Goal: Transaction & Acquisition: Book appointment/travel/reservation

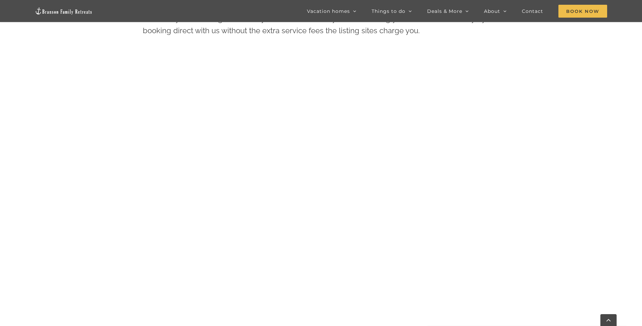
scroll to position [360, 0]
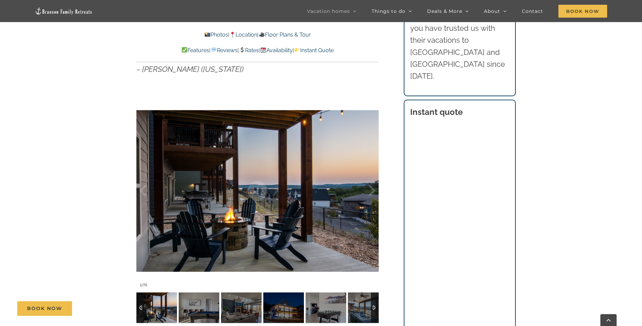
scroll to position [440, 0]
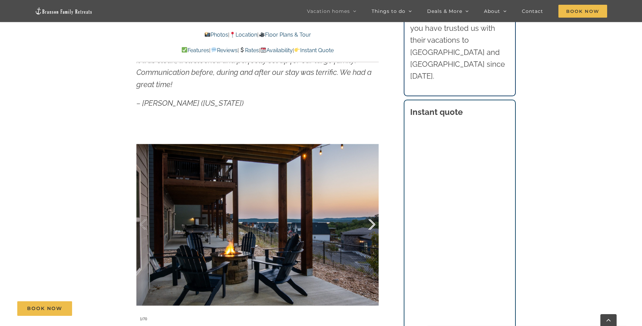
click at [367, 230] on div at bounding box center [365, 225] width 21 height 42
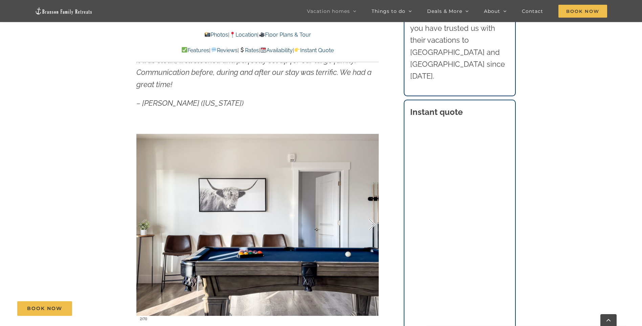
click at [367, 230] on div at bounding box center [365, 225] width 21 height 42
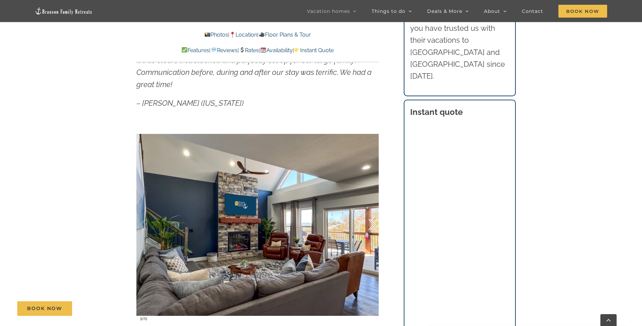
click at [367, 230] on div at bounding box center [365, 225] width 21 height 42
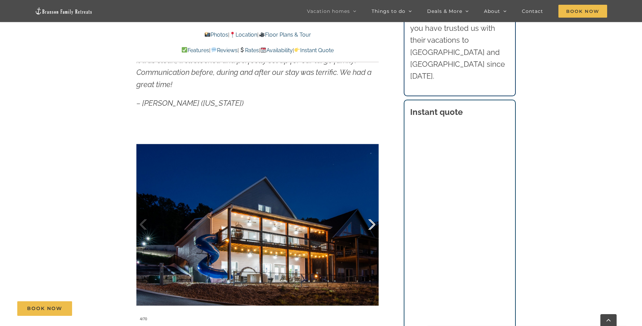
click at [367, 230] on div at bounding box center [365, 225] width 21 height 42
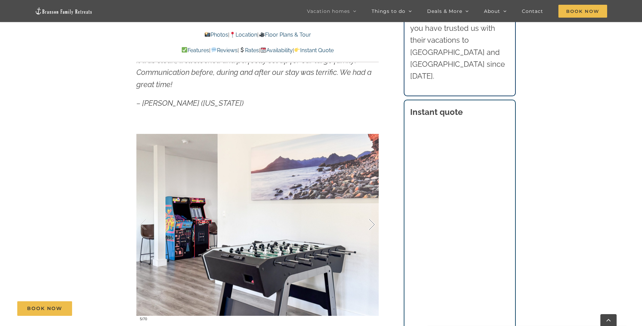
click at [367, 230] on div at bounding box center [365, 225] width 21 height 42
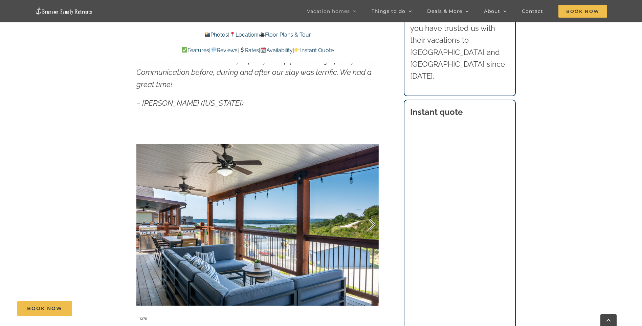
click at [367, 230] on div at bounding box center [365, 225] width 21 height 42
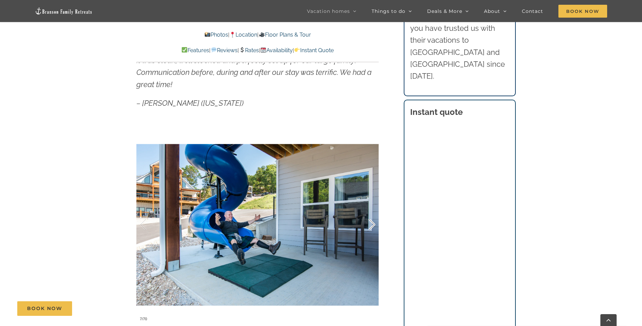
click at [367, 230] on div at bounding box center [365, 225] width 21 height 42
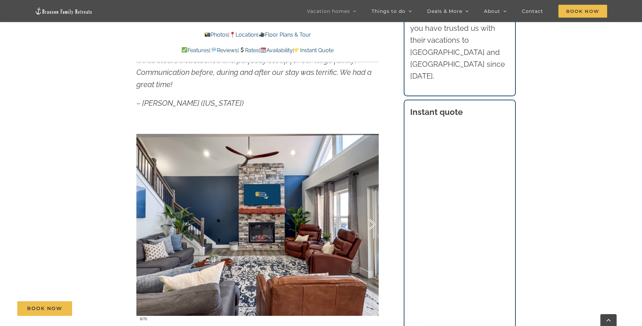
click at [367, 230] on div at bounding box center [365, 225] width 21 height 42
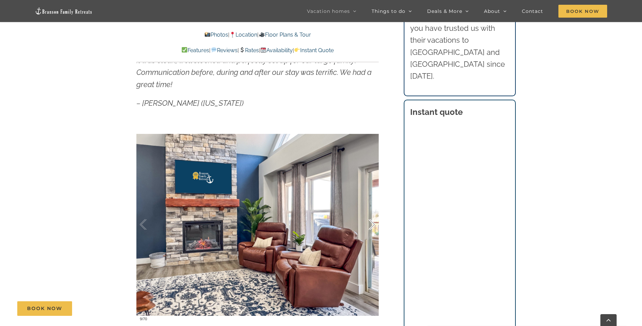
click at [367, 230] on div at bounding box center [365, 225] width 21 height 42
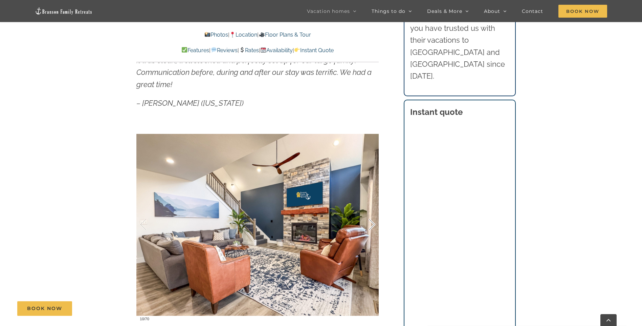
click at [367, 230] on div at bounding box center [365, 225] width 21 height 42
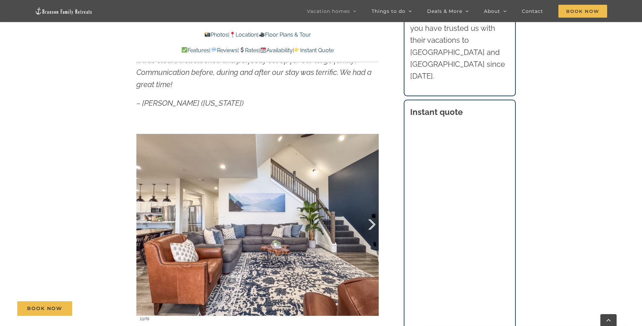
click at [367, 230] on div at bounding box center [365, 225] width 21 height 42
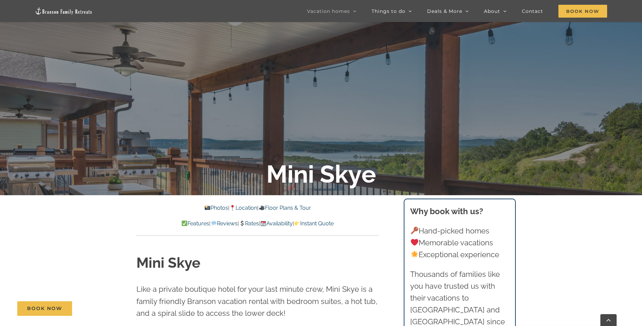
scroll to position [0, 0]
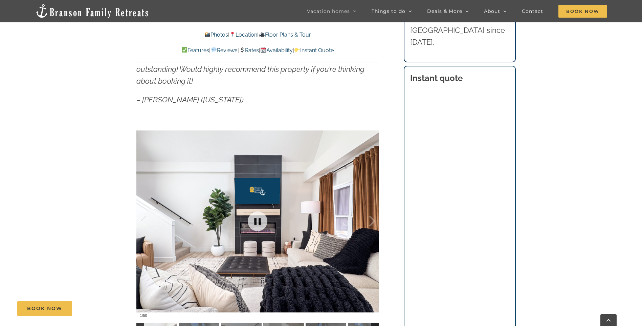
scroll to position [542, 0]
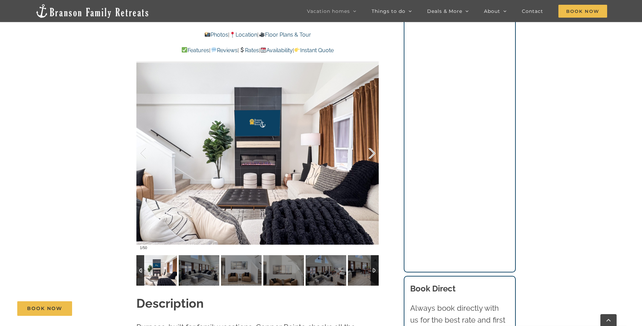
click at [369, 151] on div at bounding box center [365, 153] width 21 height 42
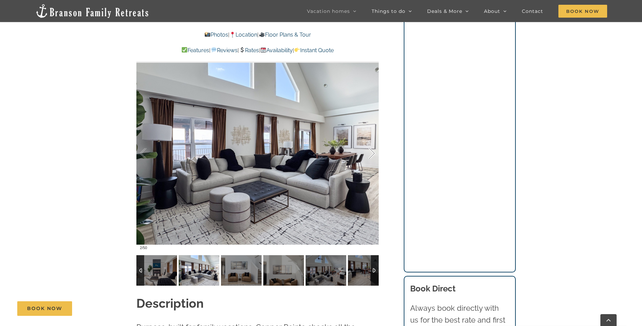
click at [369, 151] on div at bounding box center [365, 153] width 21 height 42
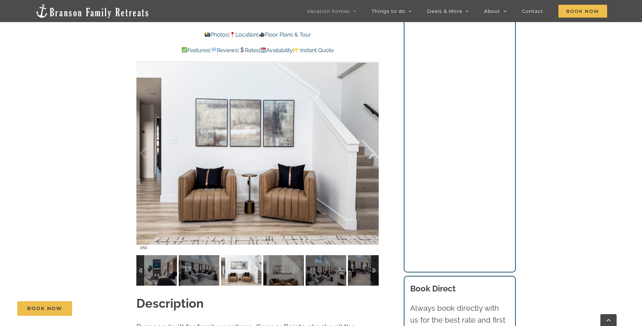
click at [369, 151] on div at bounding box center [365, 153] width 21 height 42
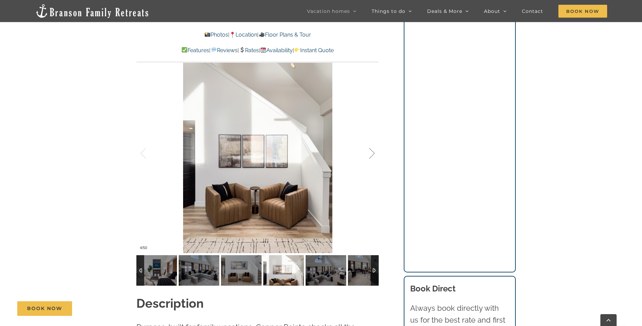
click at [369, 151] on div at bounding box center [365, 153] width 21 height 42
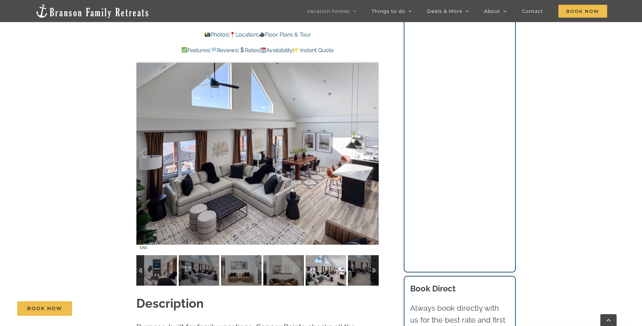
click at [369, 151] on div at bounding box center [365, 153] width 21 height 42
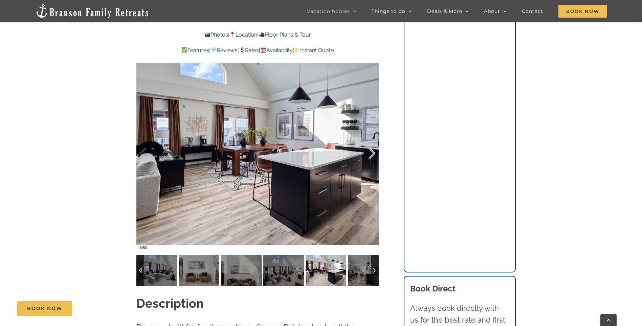
click at [369, 151] on div at bounding box center [365, 153] width 21 height 42
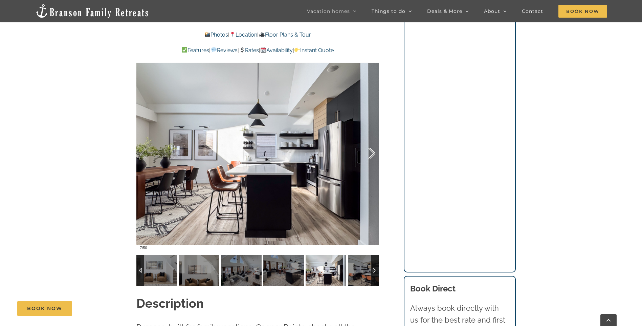
click at [369, 151] on div at bounding box center [365, 153] width 21 height 42
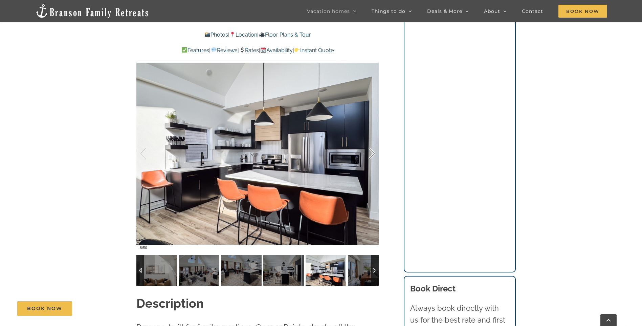
click at [369, 151] on div at bounding box center [365, 153] width 21 height 42
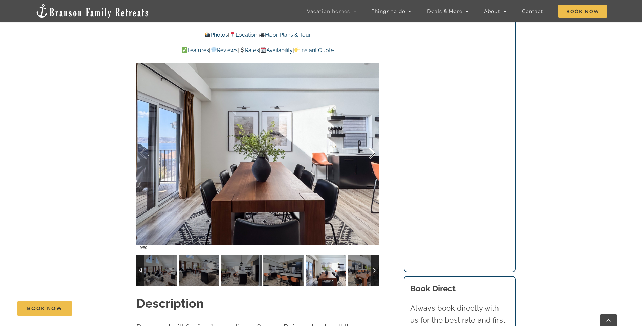
click at [369, 151] on div at bounding box center [365, 153] width 21 height 42
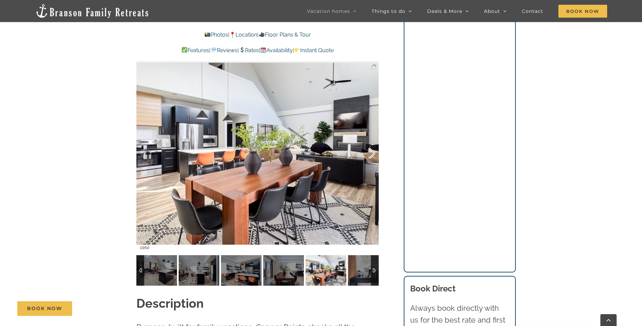
click at [369, 151] on div at bounding box center [365, 153] width 21 height 42
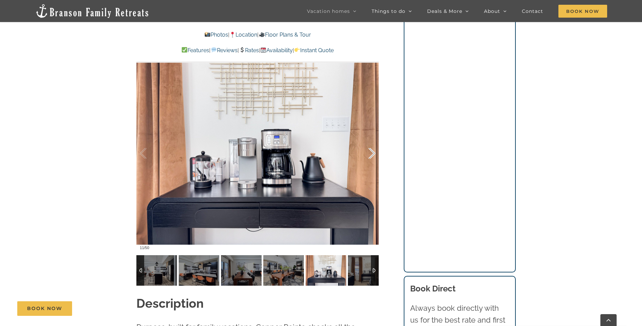
click at [369, 151] on div at bounding box center [365, 153] width 21 height 42
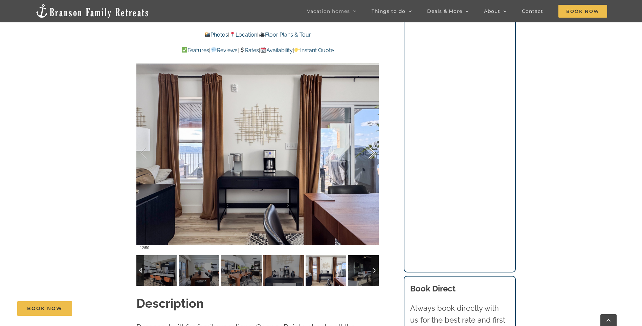
click at [369, 151] on div at bounding box center [365, 153] width 21 height 42
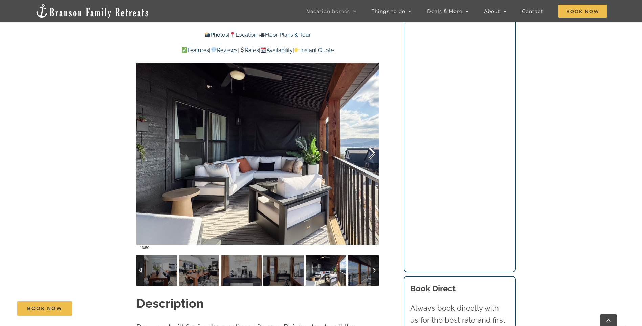
click at [369, 151] on div at bounding box center [365, 153] width 21 height 42
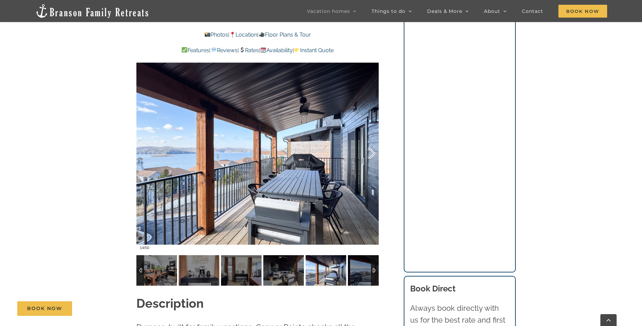
click at [369, 151] on div at bounding box center [365, 153] width 21 height 42
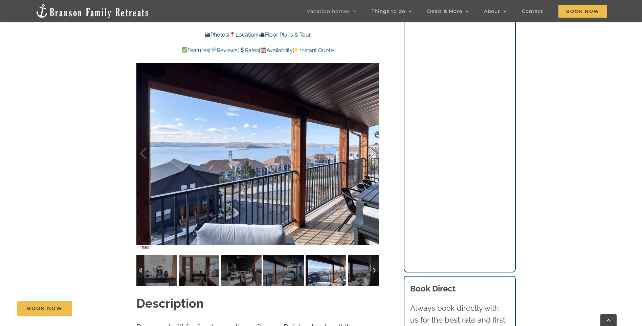
click at [369, 151] on div at bounding box center [365, 153] width 21 height 42
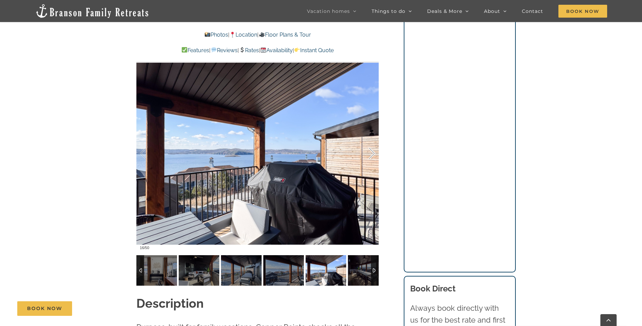
click at [369, 151] on div at bounding box center [365, 153] width 21 height 42
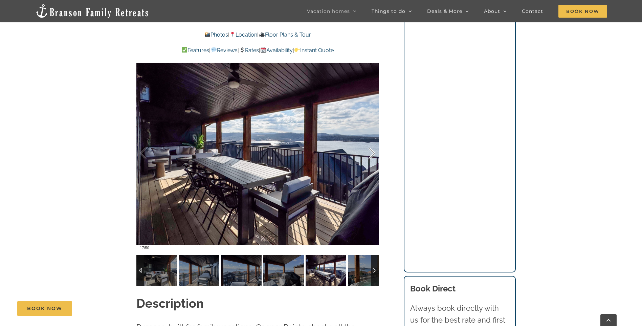
click at [369, 151] on div at bounding box center [365, 153] width 21 height 42
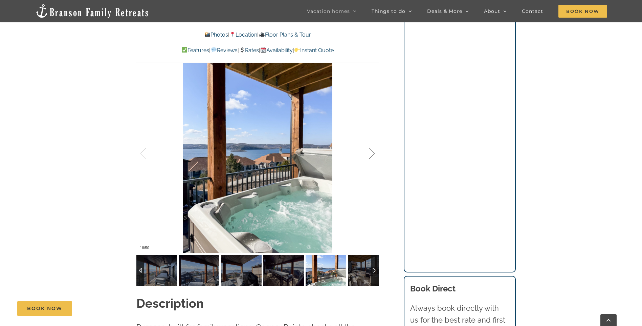
click at [369, 151] on div at bounding box center [365, 153] width 21 height 42
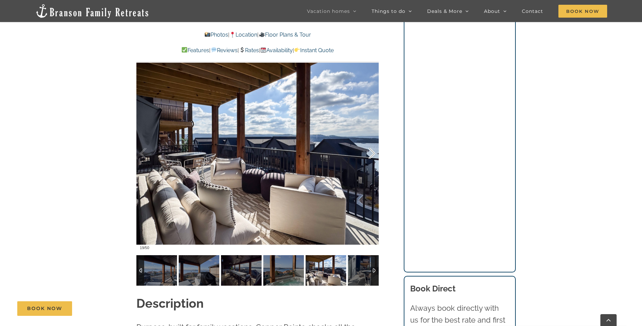
click at [369, 151] on div at bounding box center [365, 153] width 21 height 42
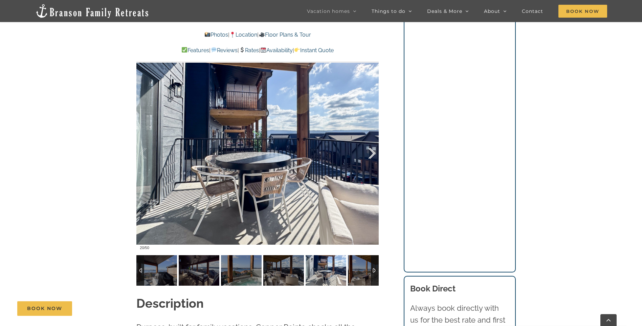
click at [369, 151] on div at bounding box center [365, 153] width 21 height 42
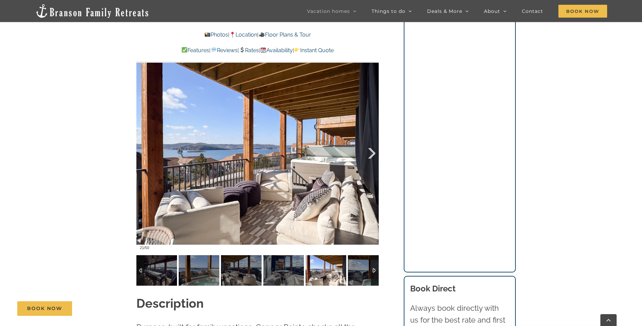
click at [369, 151] on div at bounding box center [365, 153] width 21 height 42
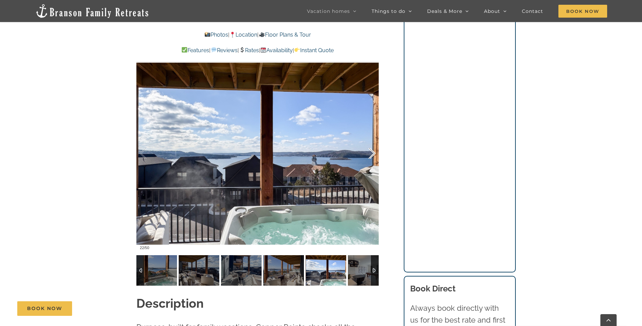
click at [369, 151] on div at bounding box center [365, 153] width 21 height 42
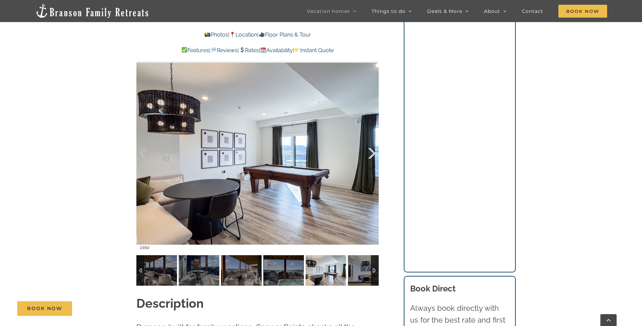
click at [369, 151] on div at bounding box center [365, 153] width 21 height 42
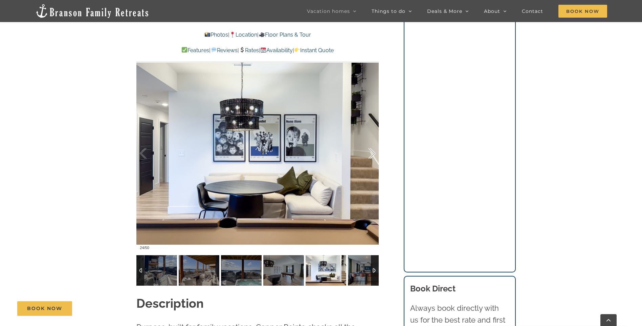
click at [369, 151] on div at bounding box center [365, 153] width 21 height 42
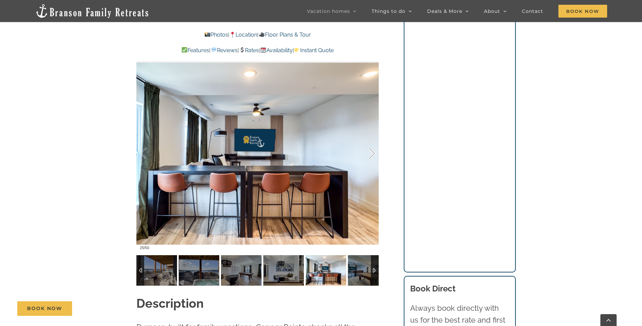
click at [369, 151] on div at bounding box center [365, 153] width 21 height 42
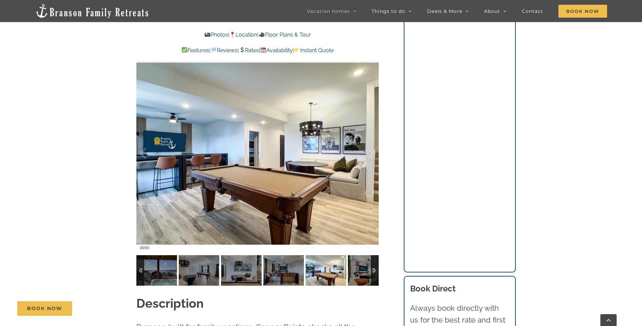
click at [369, 151] on div at bounding box center [365, 153] width 21 height 42
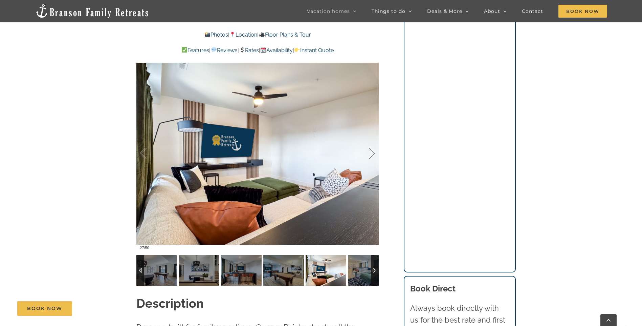
click at [369, 151] on div at bounding box center [365, 153] width 21 height 42
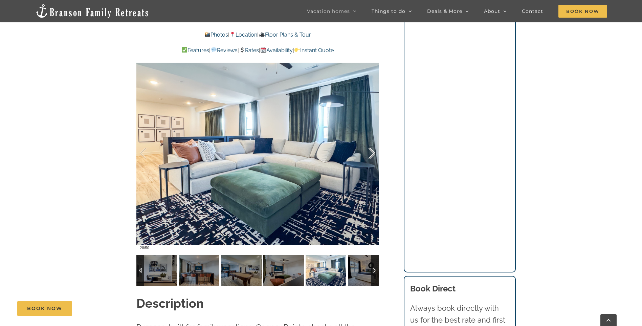
click at [369, 151] on div at bounding box center [365, 153] width 21 height 42
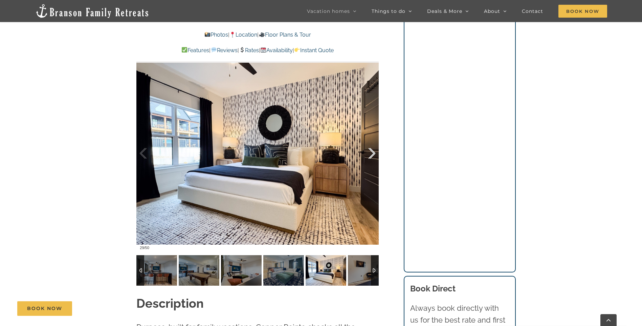
click at [369, 151] on div at bounding box center [365, 153] width 21 height 42
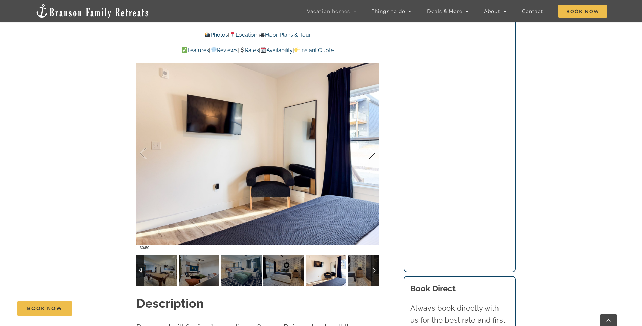
click at [369, 151] on div at bounding box center [365, 153] width 21 height 42
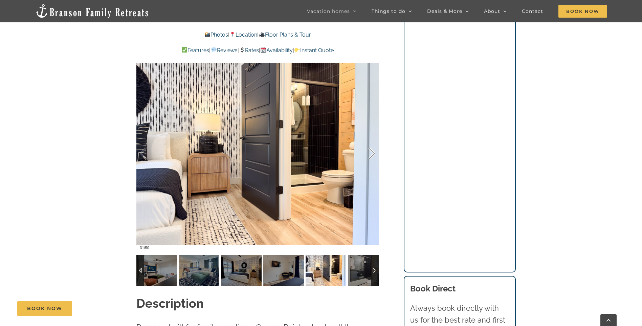
click at [369, 151] on div at bounding box center [365, 153] width 21 height 42
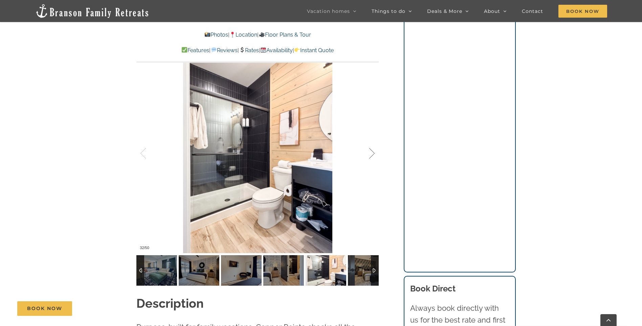
click at [369, 151] on div at bounding box center [365, 153] width 21 height 42
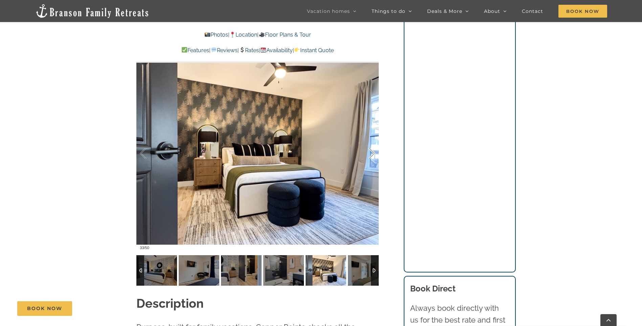
click at [369, 151] on div at bounding box center [365, 153] width 21 height 42
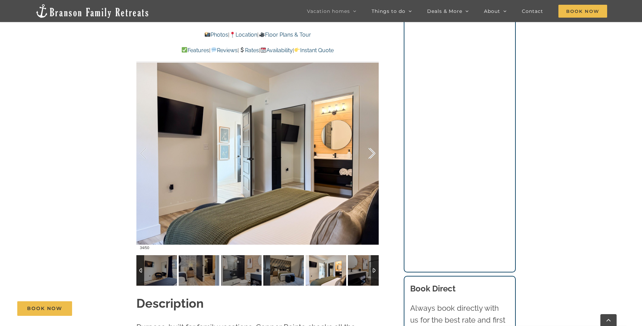
click at [369, 151] on div at bounding box center [365, 153] width 21 height 42
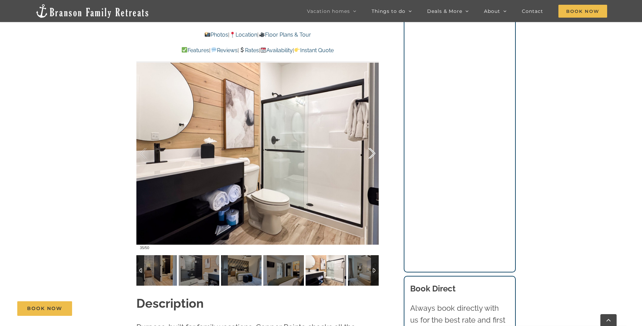
click at [369, 151] on div at bounding box center [365, 153] width 21 height 42
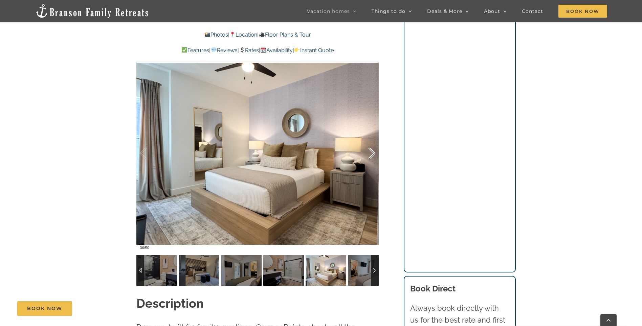
click at [369, 151] on div at bounding box center [365, 153] width 21 height 42
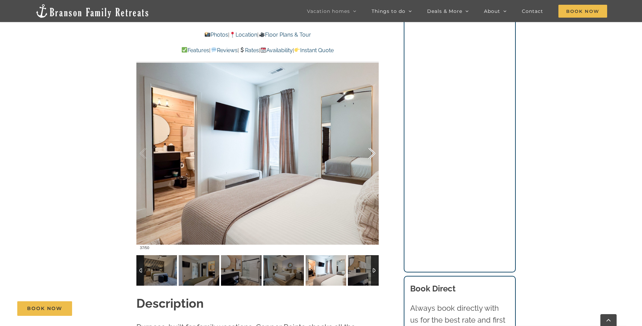
click at [369, 151] on div at bounding box center [365, 153] width 21 height 42
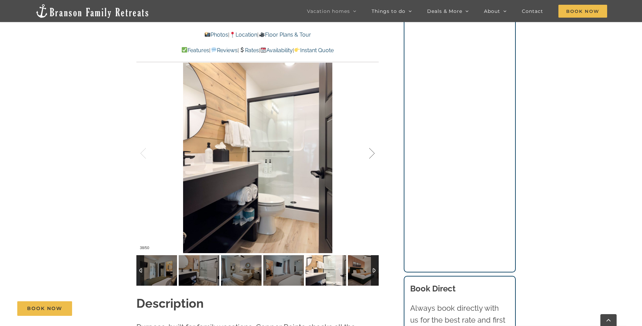
click at [369, 151] on div at bounding box center [365, 153] width 21 height 42
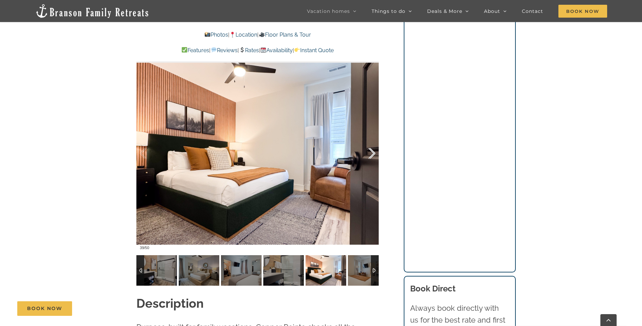
click at [369, 151] on div at bounding box center [365, 153] width 21 height 42
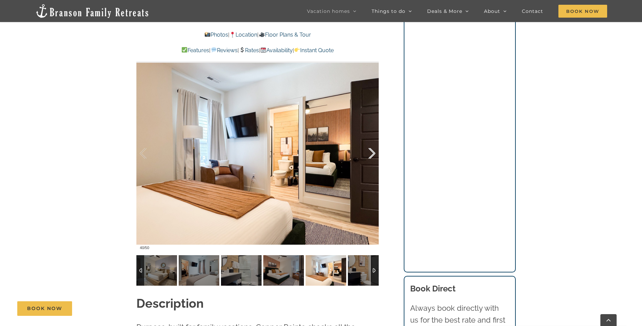
click at [369, 151] on div at bounding box center [365, 153] width 21 height 42
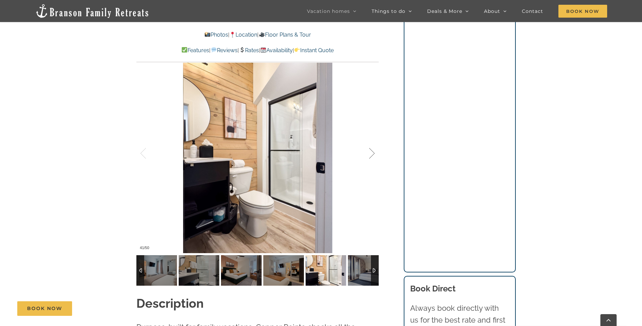
click at [369, 151] on div at bounding box center [365, 153] width 21 height 42
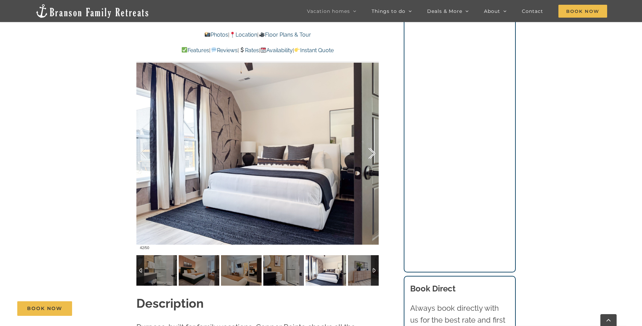
click at [369, 151] on div at bounding box center [365, 153] width 21 height 42
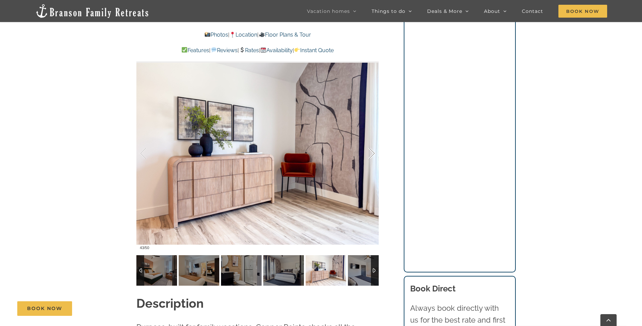
click at [369, 151] on div at bounding box center [365, 153] width 21 height 42
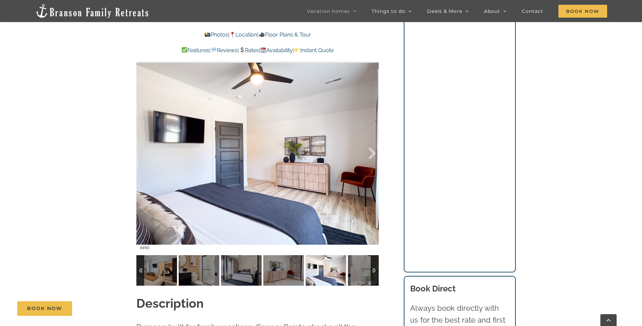
click at [369, 151] on div at bounding box center [365, 153] width 21 height 42
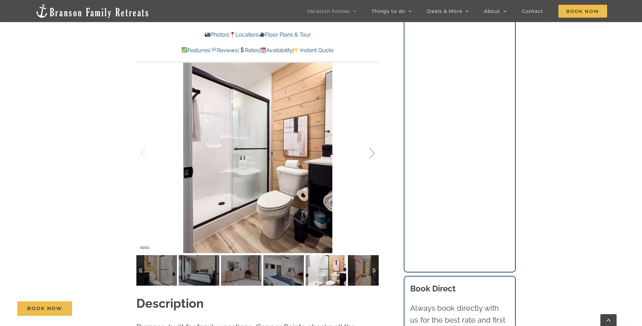
click at [369, 151] on div at bounding box center [365, 153] width 21 height 42
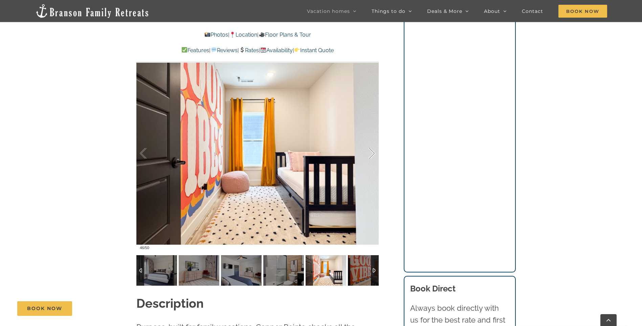
click at [369, 151] on div at bounding box center [365, 153] width 21 height 42
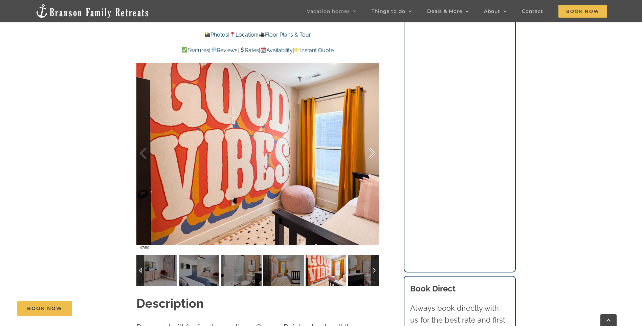
click at [369, 151] on div at bounding box center [365, 153] width 21 height 42
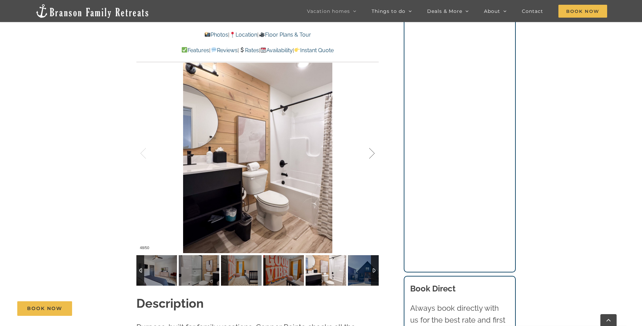
click at [369, 151] on div at bounding box center [365, 153] width 21 height 42
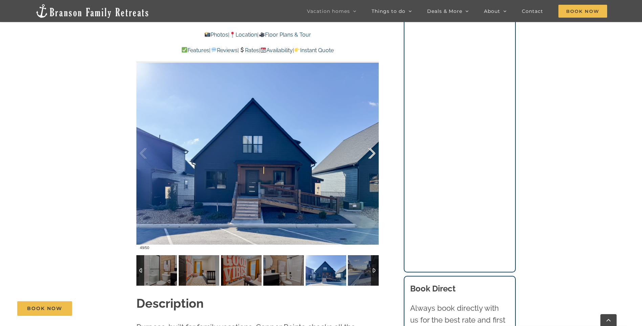
click at [369, 151] on div at bounding box center [365, 153] width 21 height 42
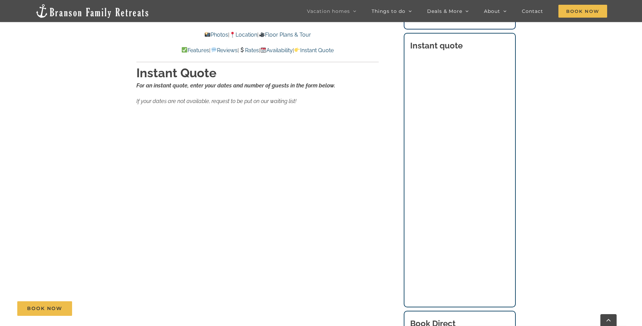
scroll to position [4176, 0]
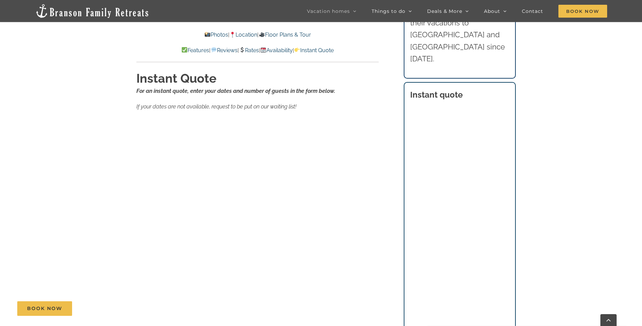
click at [388, 127] on div "Rates For an instant quote, use the form below to enter your dates and number o…" at bounding box center [258, 143] width 270 height 719
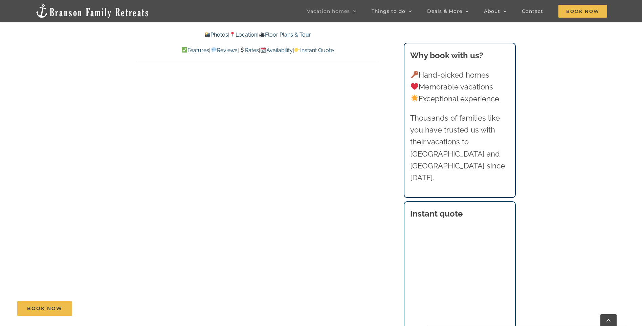
scroll to position [0, 0]
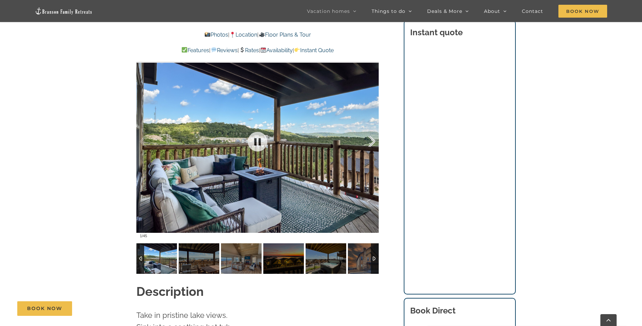
scroll to position [501, 0]
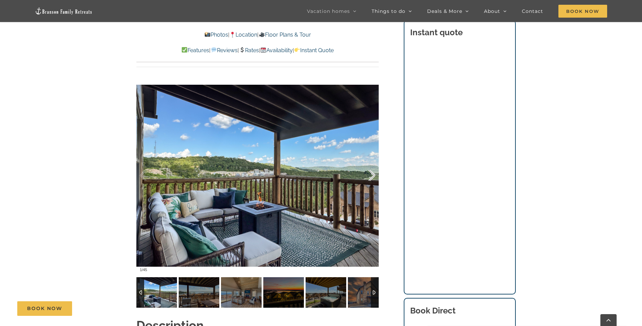
click at [373, 166] on div at bounding box center [365, 175] width 21 height 42
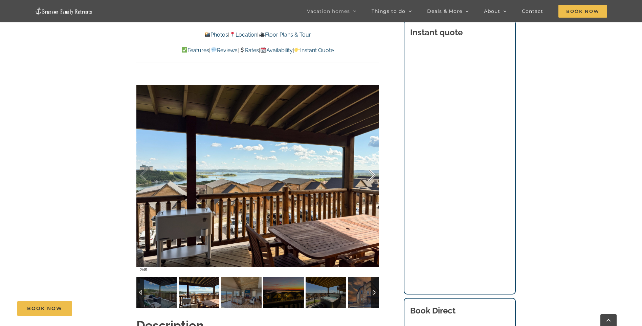
click at [373, 166] on div at bounding box center [365, 175] width 21 height 42
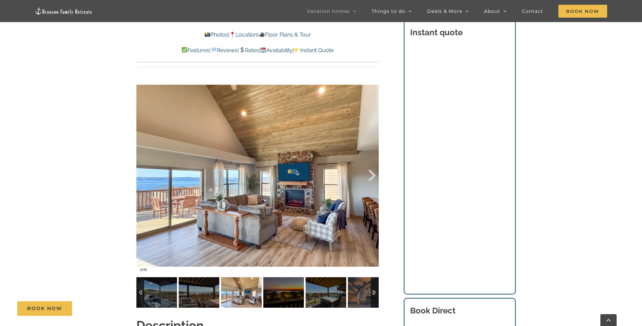
click at [373, 166] on div at bounding box center [365, 175] width 21 height 42
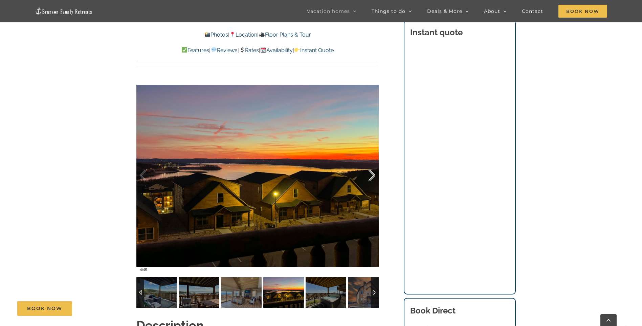
click at [373, 166] on div at bounding box center [365, 175] width 21 height 42
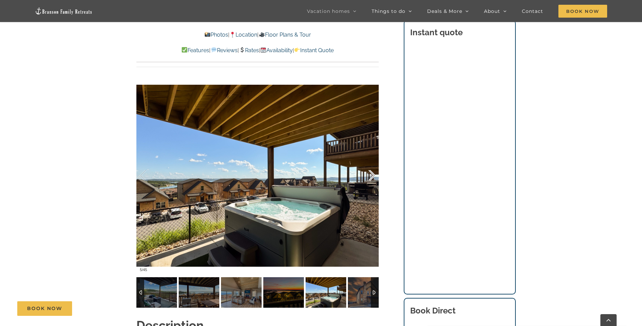
click at [373, 166] on div at bounding box center [365, 175] width 21 height 42
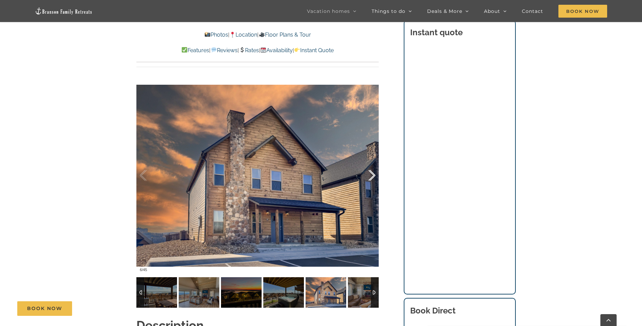
click at [373, 166] on div at bounding box center [365, 175] width 21 height 42
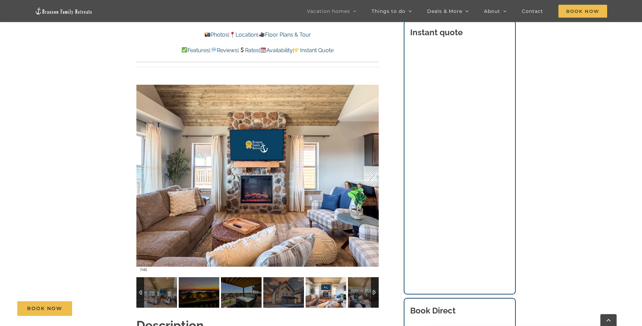
click at [373, 166] on div at bounding box center [365, 175] width 21 height 42
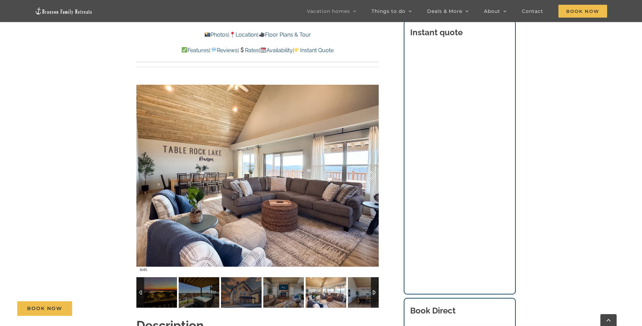
click at [373, 166] on div at bounding box center [365, 175] width 21 height 42
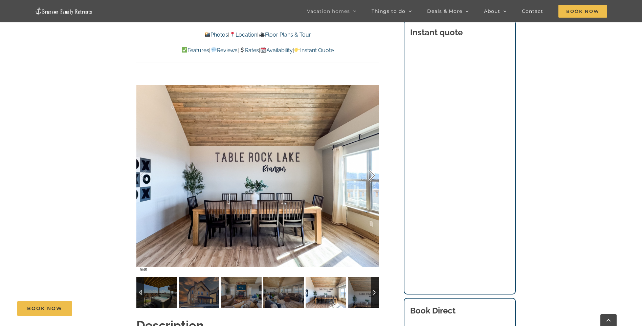
click at [373, 166] on div at bounding box center [365, 175] width 21 height 42
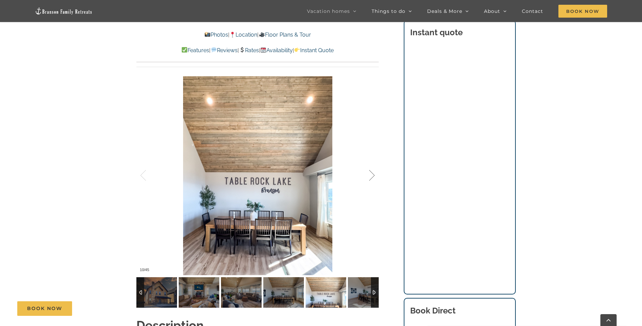
click at [373, 166] on div at bounding box center [365, 175] width 21 height 42
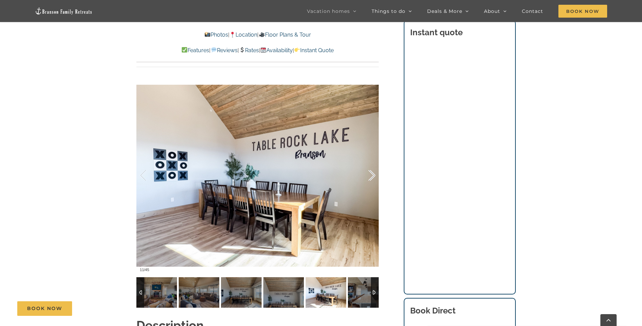
click at [373, 166] on div at bounding box center [365, 175] width 21 height 42
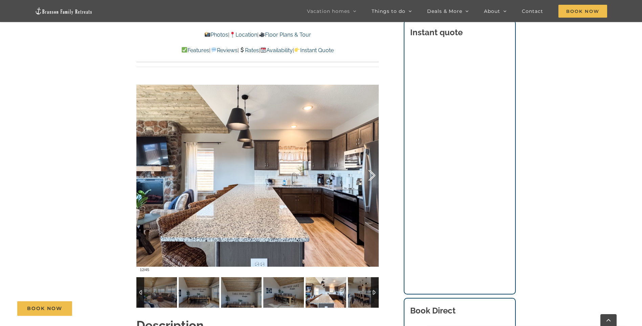
click at [373, 166] on div at bounding box center [365, 175] width 21 height 42
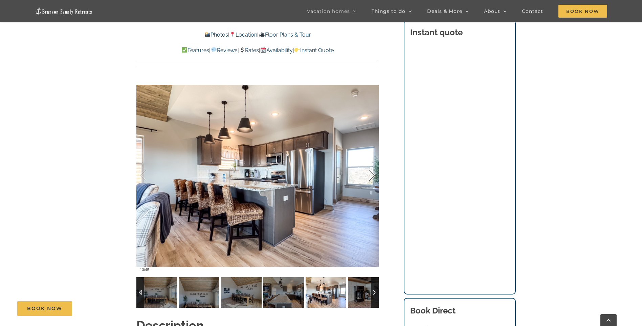
click at [373, 166] on div at bounding box center [365, 175] width 21 height 42
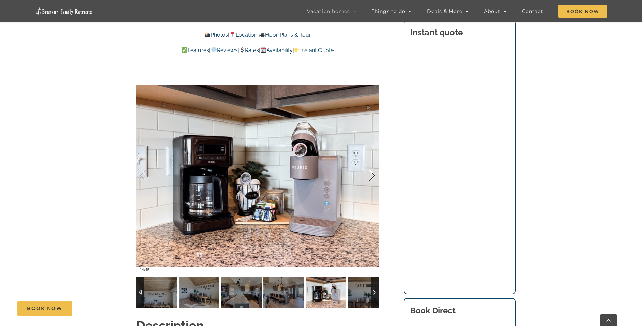
click at [373, 166] on div at bounding box center [365, 175] width 21 height 42
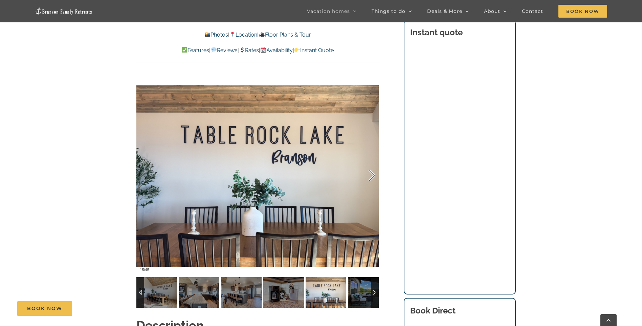
click at [373, 166] on div at bounding box center [365, 175] width 21 height 42
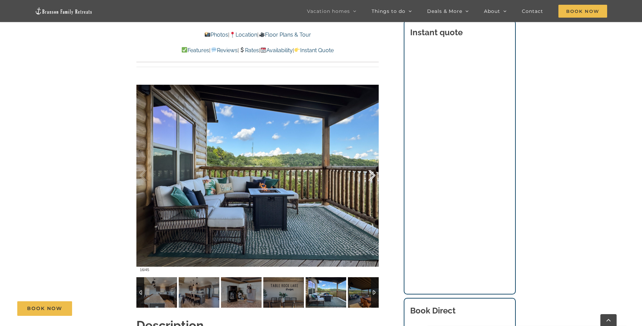
click at [373, 166] on div at bounding box center [365, 175] width 21 height 42
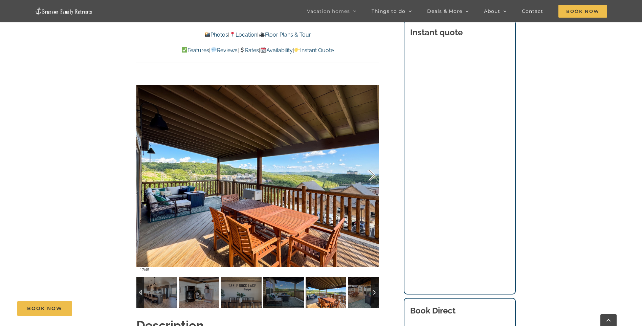
click at [373, 166] on div at bounding box center [365, 175] width 21 height 42
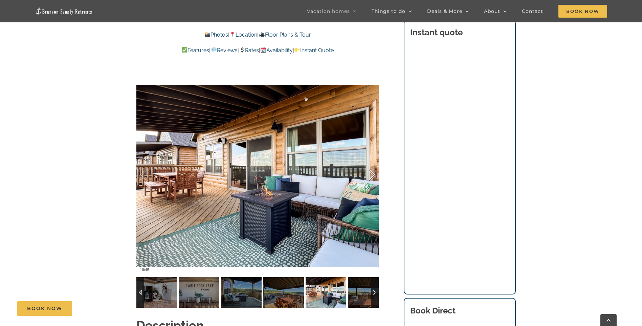
click at [373, 166] on div at bounding box center [365, 175] width 21 height 42
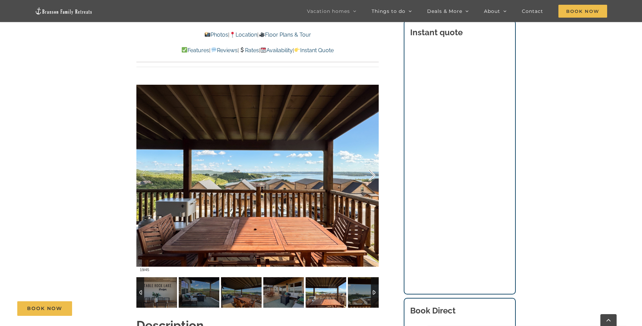
click at [373, 166] on div at bounding box center [365, 175] width 21 height 42
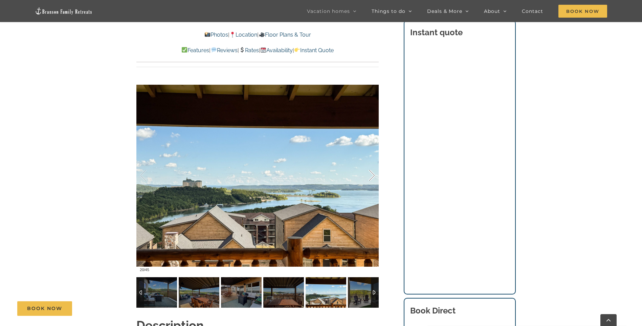
click at [373, 166] on div at bounding box center [365, 175] width 21 height 42
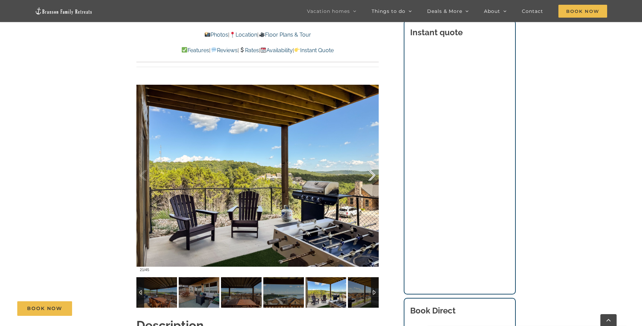
click at [373, 166] on div at bounding box center [365, 175] width 21 height 42
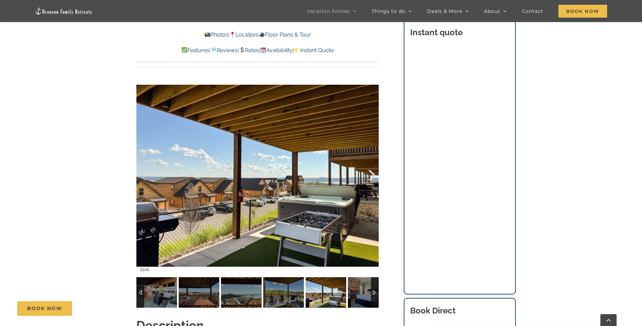
click at [373, 166] on div at bounding box center [365, 175] width 21 height 42
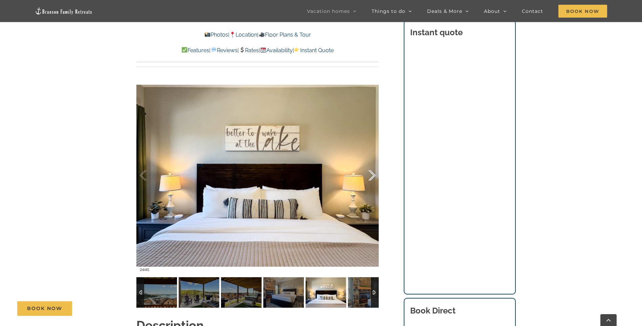
click at [373, 166] on div at bounding box center [365, 175] width 21 height 42
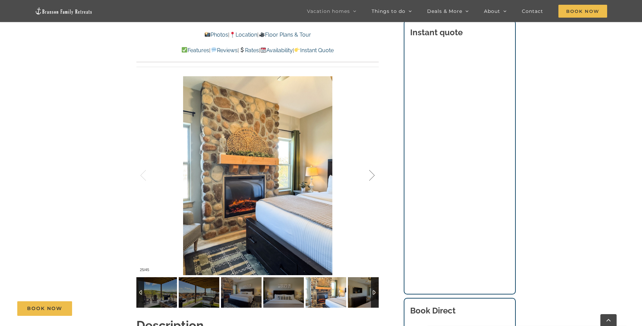
click at [373, 166] on div at bounding box center [365, 175] width 21 height 42
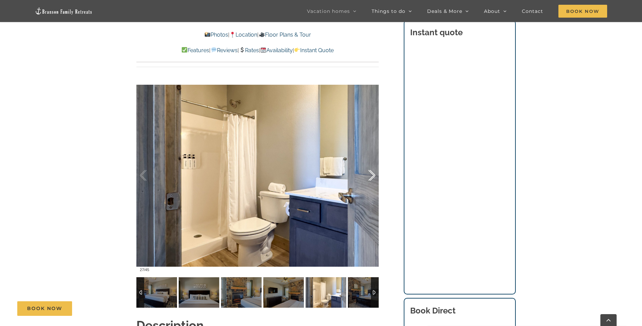
click at [373, 166] on div at bounding box center [365, 175] width 21 height 42
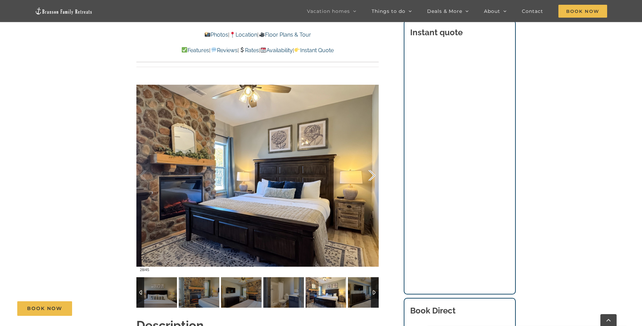
click at [373, 166] on div at bounding box center [365, 175] width 21 height 42
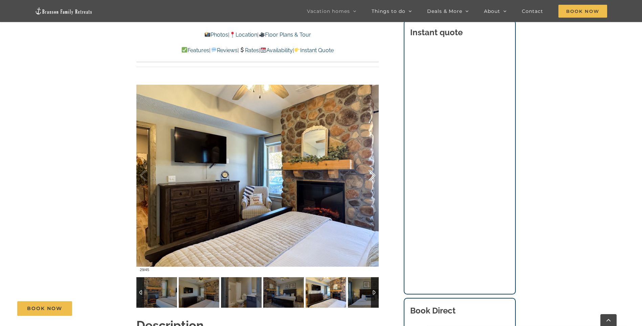
click at [373, 166] on div at bounding box center [365, 175] width 21 height 42
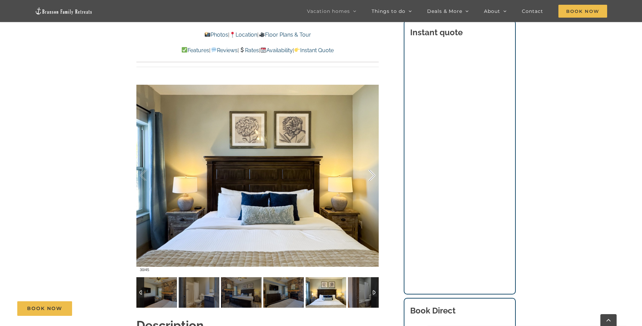
click at [373, 166] on div at bounding box center [365, 175] width 21 height 42
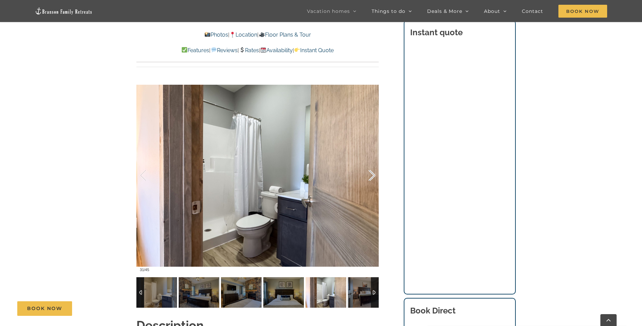
click at [373, 166] on div at bounding box center [365, 175] width 21 height 42
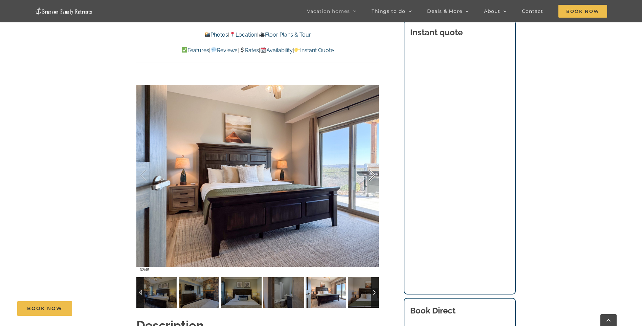
click at [373, 166] on div at bounding box center [365, 175] width 21 height 42
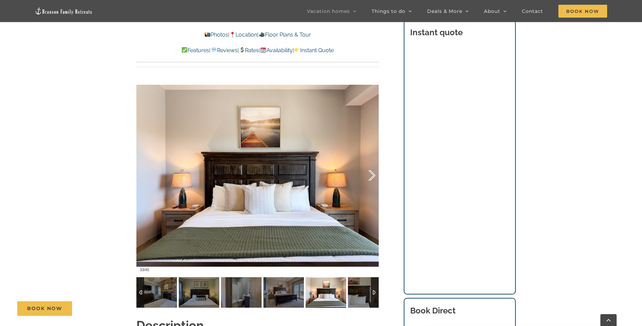
click at [373, 166] on div at bounding box center [365, 175] width 21 height 42
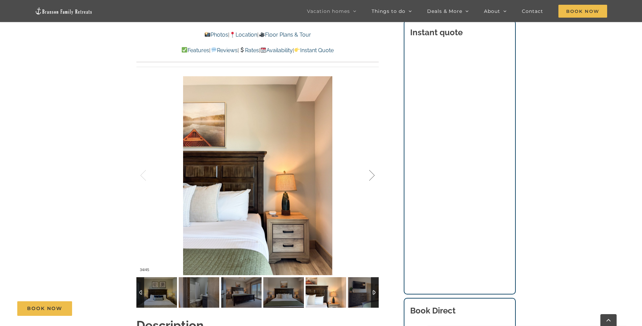
click at [373, 166] on div at bounding box center [365, 175] width 21 height 42
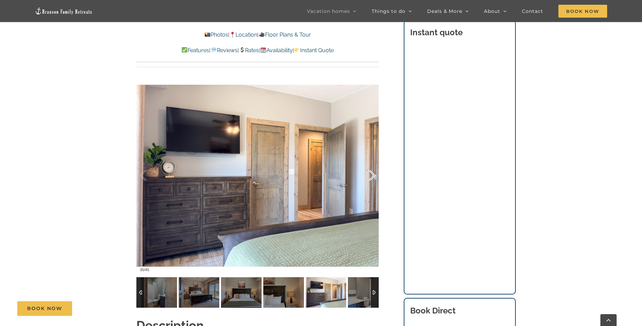
click at [373, 166] on div at bounding box center [365, 175] width 21 height 42
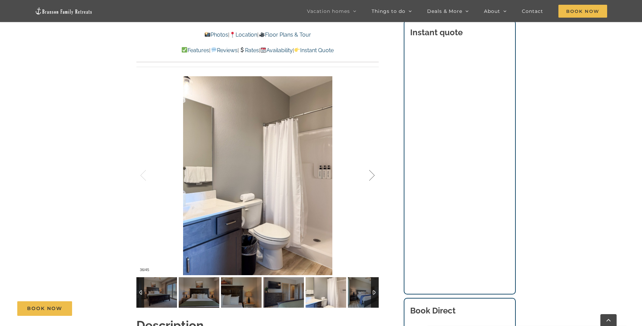
click at [373, 166] on div at bounding box center [365, 175] width 21 height 42
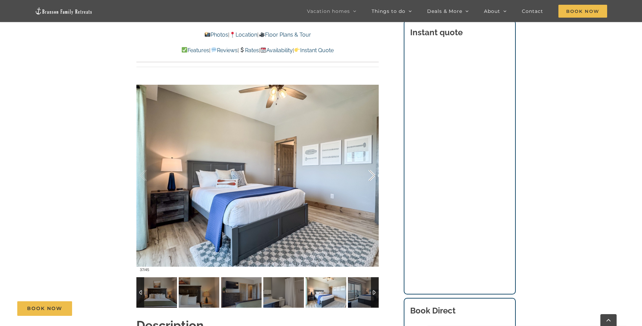
click at [373, 166] on div at bounding box center [365, 175] width 21 height 42
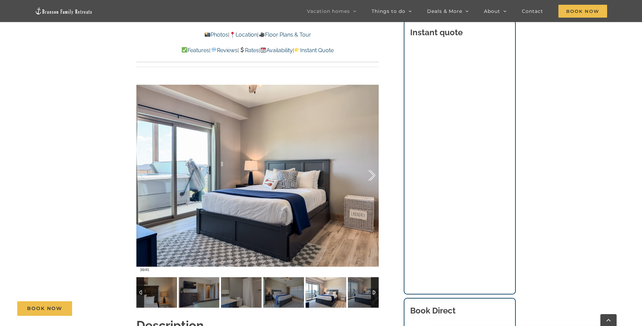
click at [373, 166] on div at bounding box center [365, 175] width 21 height 42
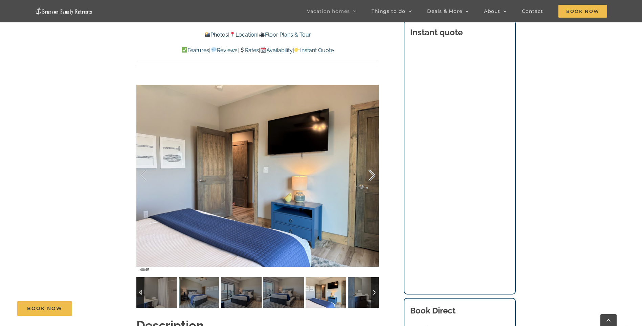
click at [373, 166] on div at bounding box center [365, 175] width 21 height 42
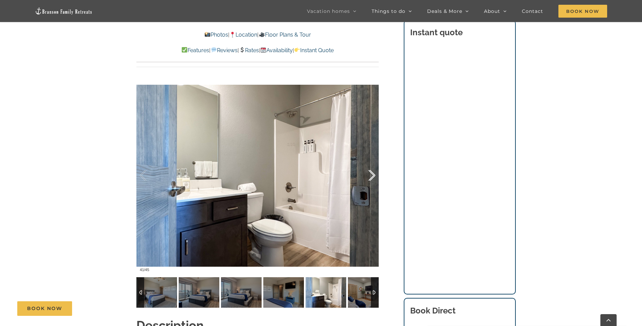
click at [373, 166] on div at bounding box center [365, 175] width 21 height 42
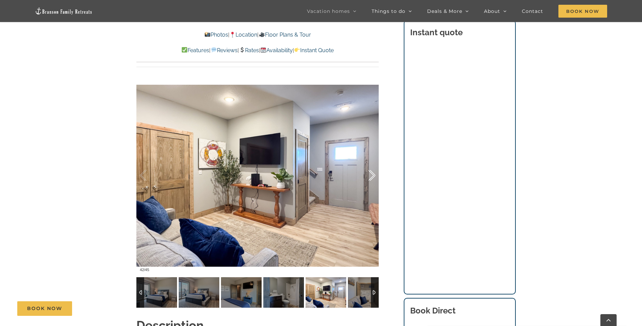
click at [373, 166] on div at bounding box center [365, 175] width 21 height 42
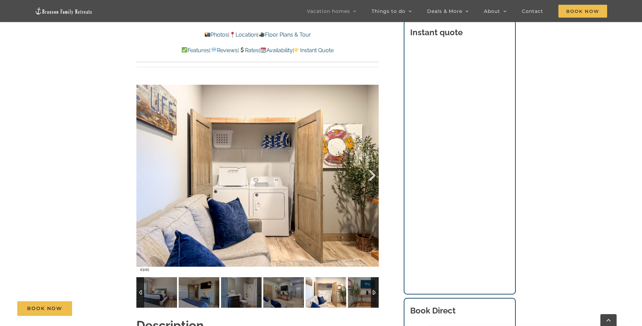
click at [373, 166] on div at bounding box center [365, 175] width 21 height 42
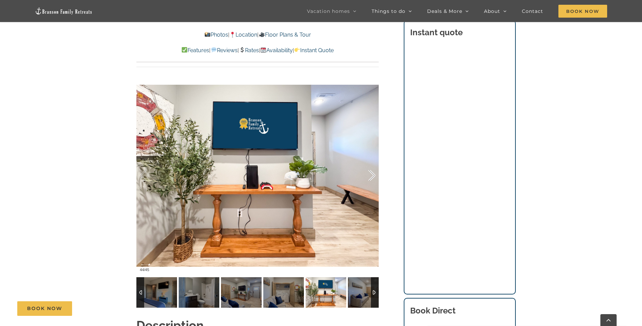
click at [373, 166] on div at bounding box center [365, 175] width 21 height 42
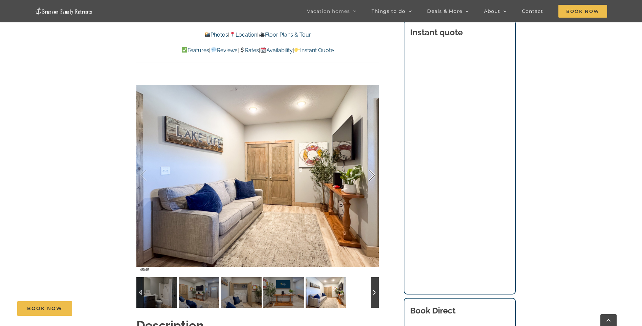
click at [373, 166] on div at bounding box center [365, 175] width 21 height 42
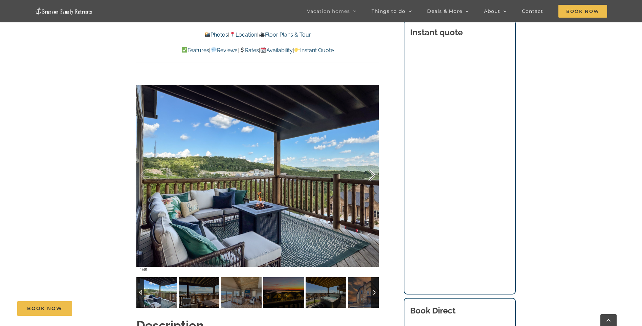
click at [373, 166] on div at bounding box center [365, 175] width 21 height 42
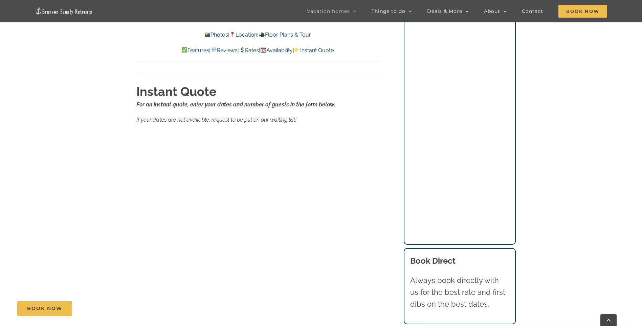
scroll to position [4333, 0]
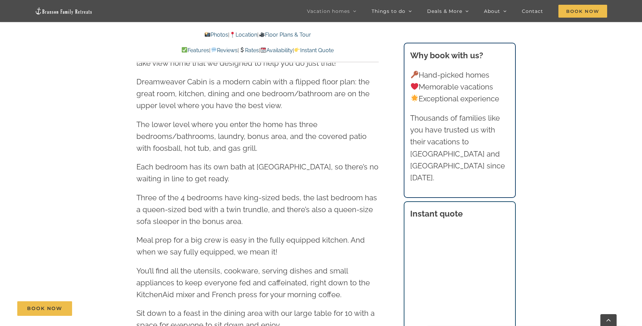
scroll to position [0, 0]
